Goal: Subscribe to service/newsletter

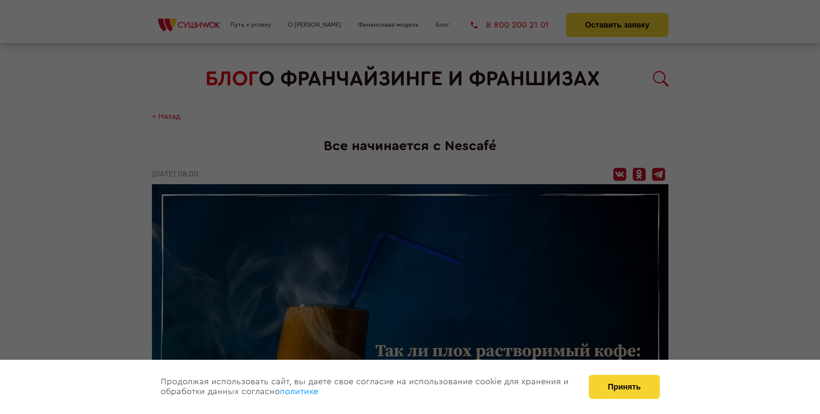
scroll to position [1361, 0]
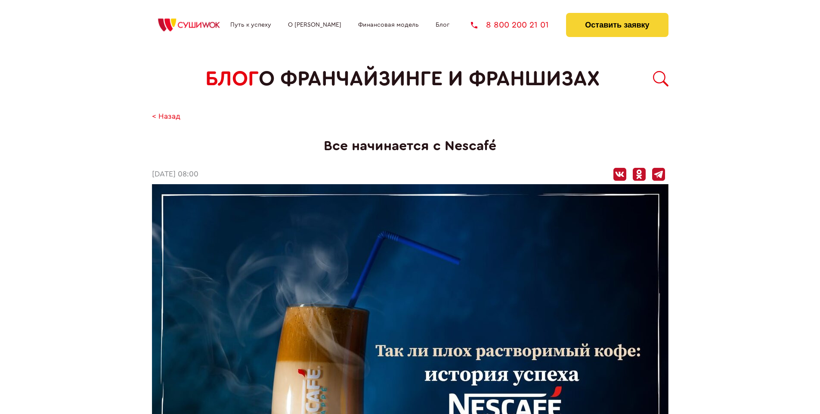
scroll to position [1361, 0]
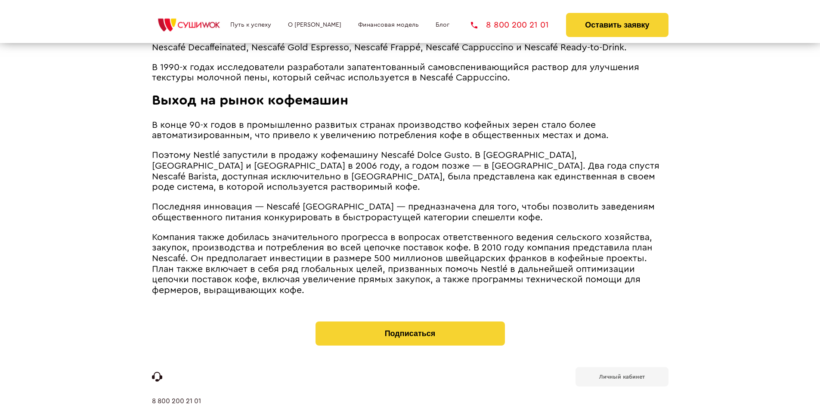
click at [621, 374] on b "Личный кабинет" at bounding box center [622, 377] width 46 height 6
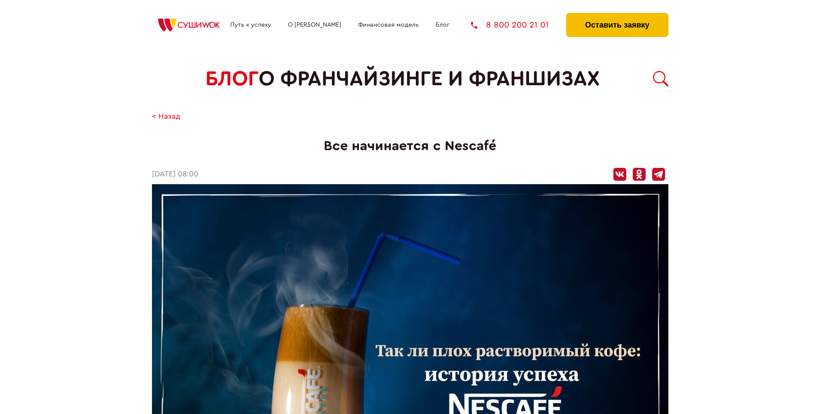
click at [617, 15] on button "Оставить заявку" at bounding box center [617, 25] width 102 height 24
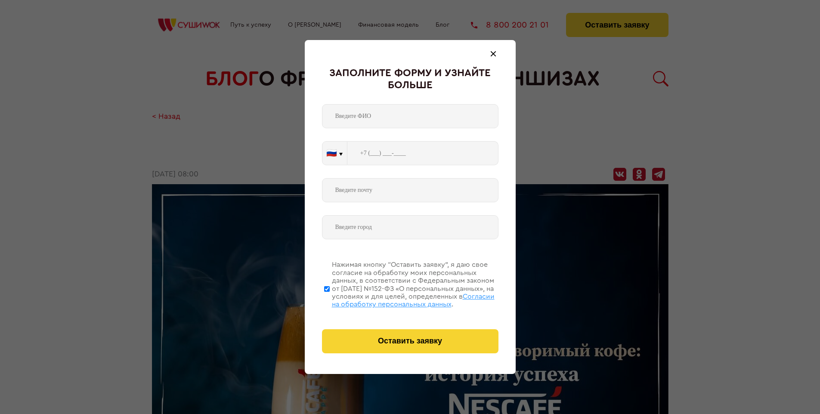
click at [399, 299] on span "Согласии на обработку персональных данных" at bounding box center [413, 300] width 163 height 15
click at [330, 299] on input "Нажимая кнопку “Оставить заявку”, я даю свое согласие на обработку моих персона…" at bounding box center [327, 288] width 6 height 69
checkbox input "false"
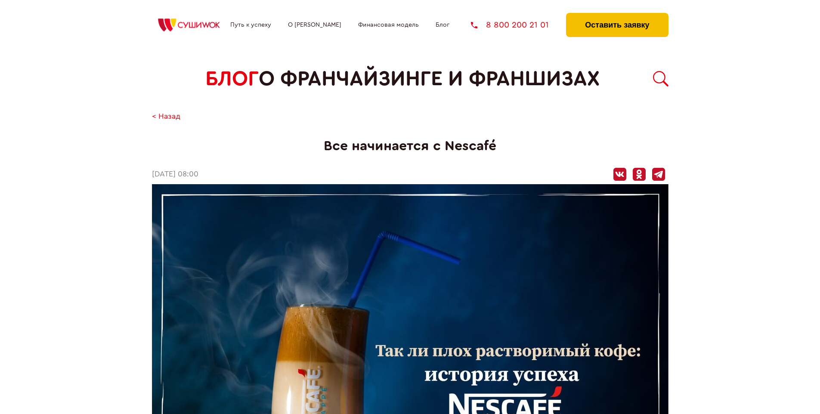
click at [617, 15] on button "Оставить заявку" at bounding box center [617, 25] width 102 height 24
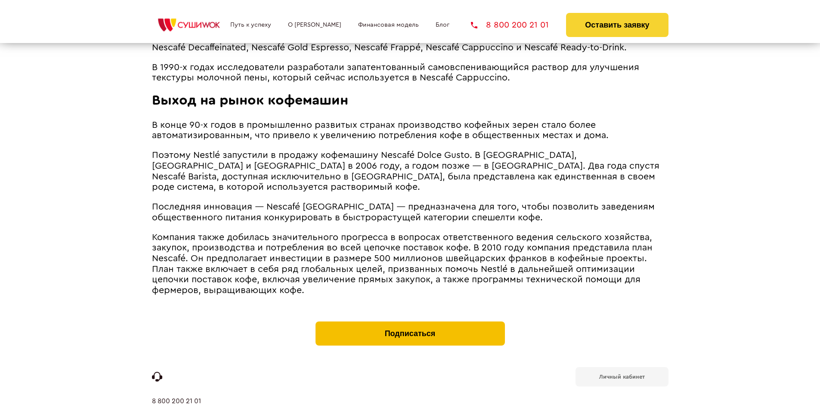
click at [410, 321] on button "Подписаться" at bounding box center [409, 333] width 189 height 24
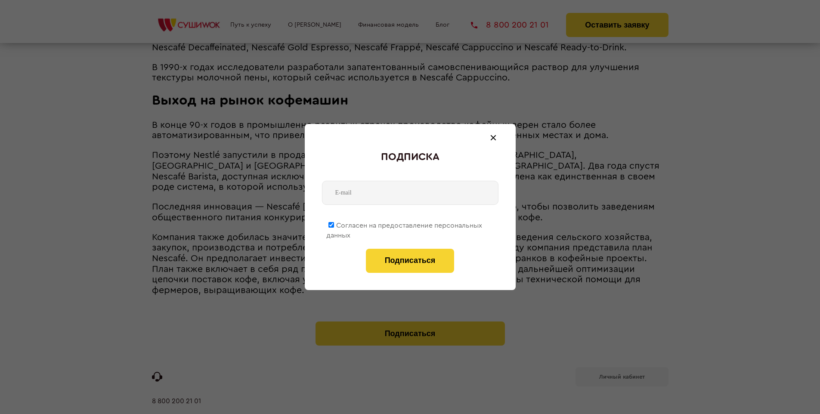
click at [404, 224] on span "Согласен на предоставление персональных данных" at bounding box center [404, 230] width 156 height 17
click at [334, 224] on input "Согласен на предоставление персональных данных" at bounding box center [331, 225] width 6 height 6
checkbox input "false"
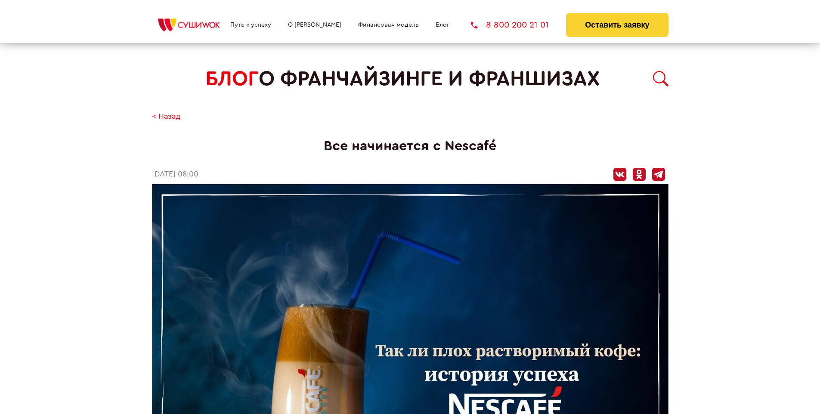
scroll to position [1361, 0]
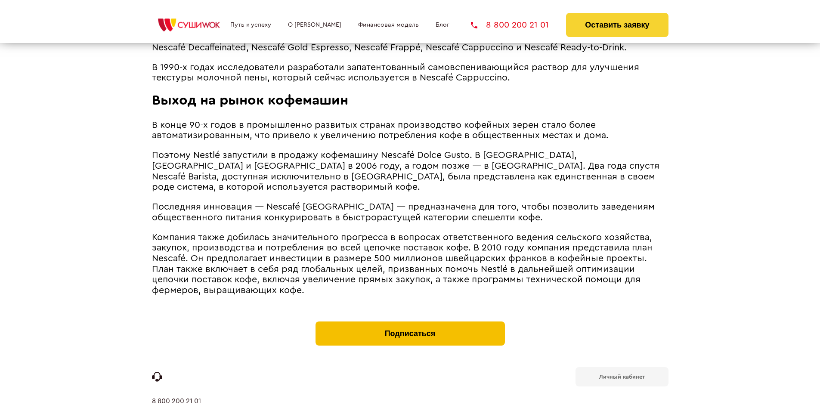
click at [410, 321] on button "Подписаться" at bounding box center [409, 333] width 189 height 24
